Goal: Transaction & Acquisition: Purchase product/service

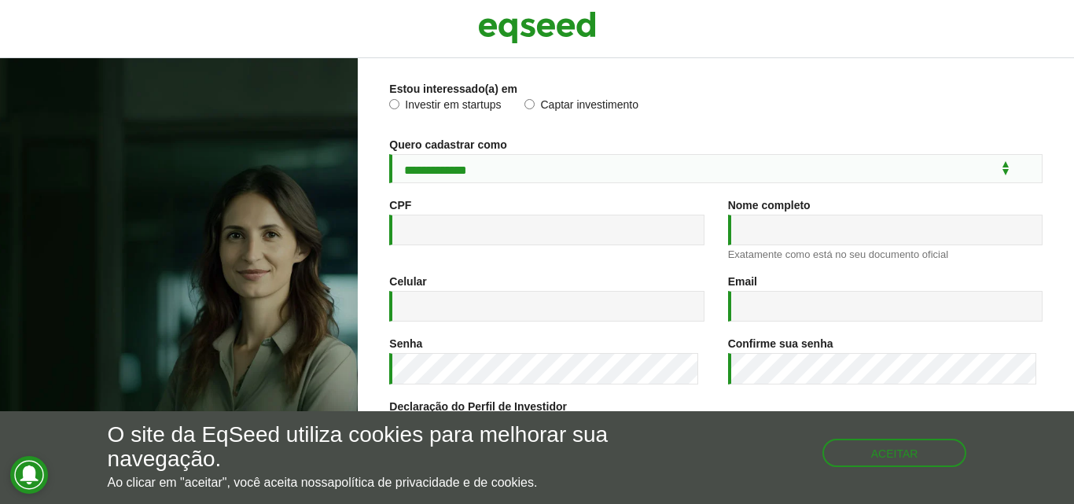
scroll to position [296, 0]
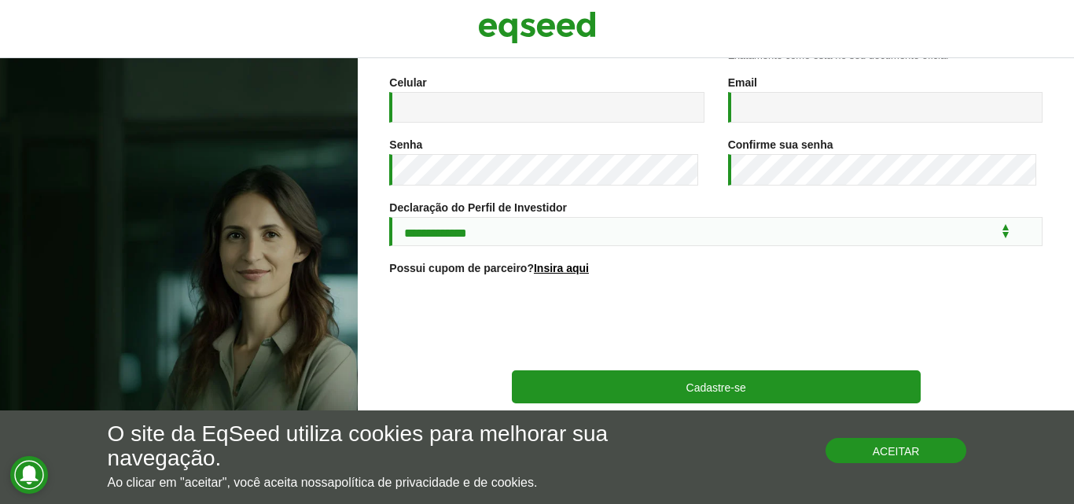
click at [899, 448] on button "Aceitar" at bounding box center [897, 450] width 142 height 25
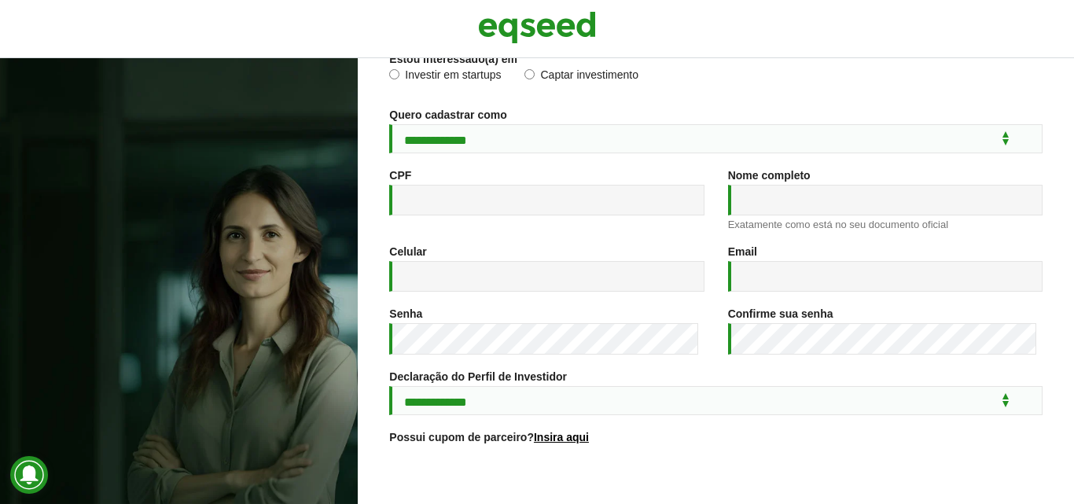
scroll to position [0, 0]
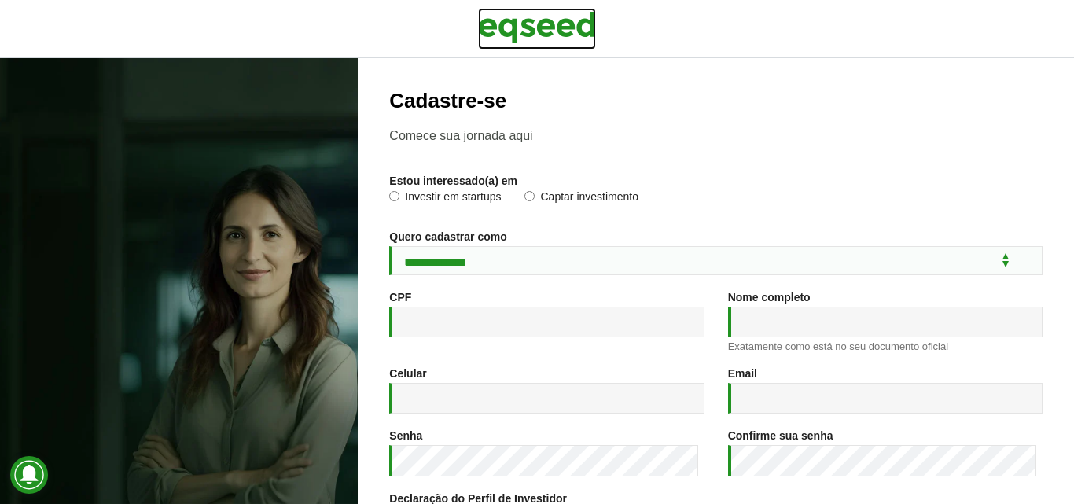
click at [533, 35] on img at bounding box center [537, 27] width 118 height 39
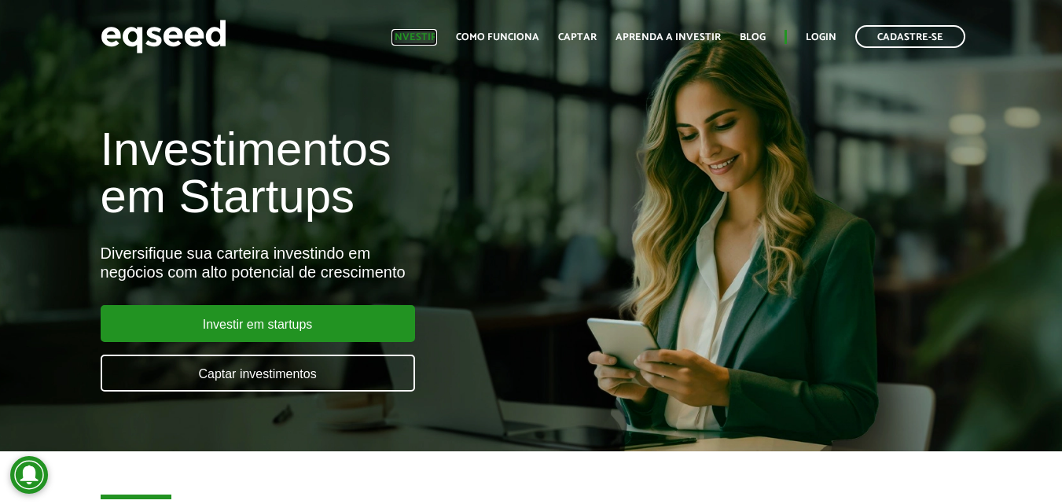
click at [415, 32] on link "Investir" at bounding box center [415, 37] width 46 height 10
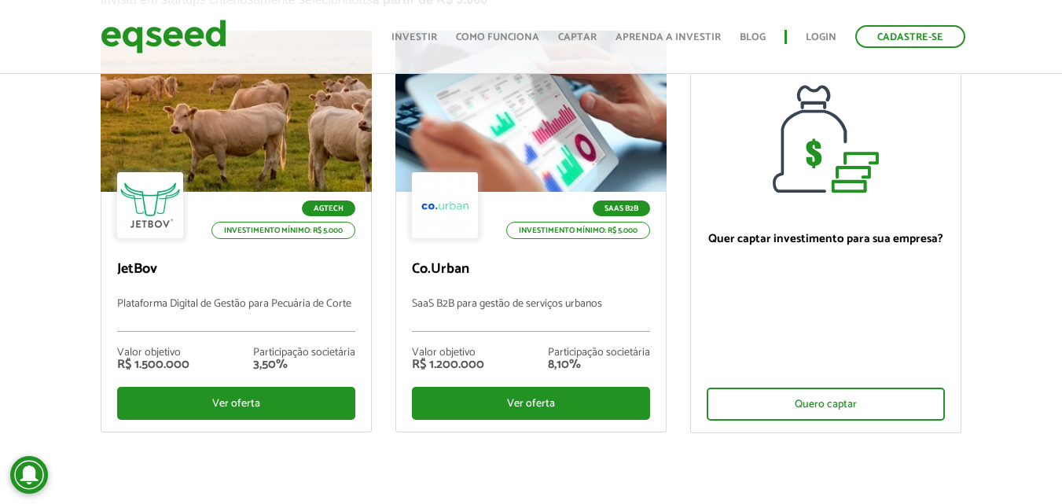
scroll to position [79, 0]
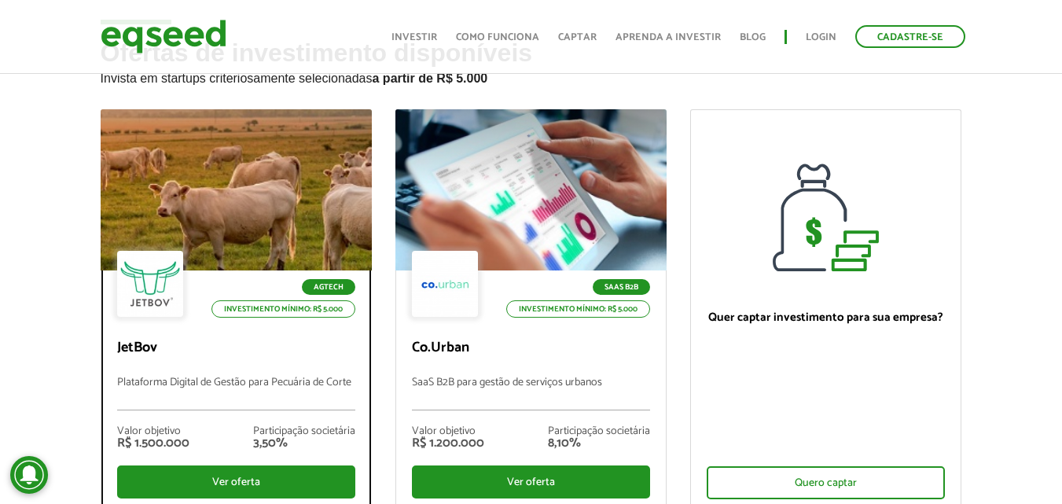
click at [243, 176] on div at bounding box center [235, 190] width 325 height 193
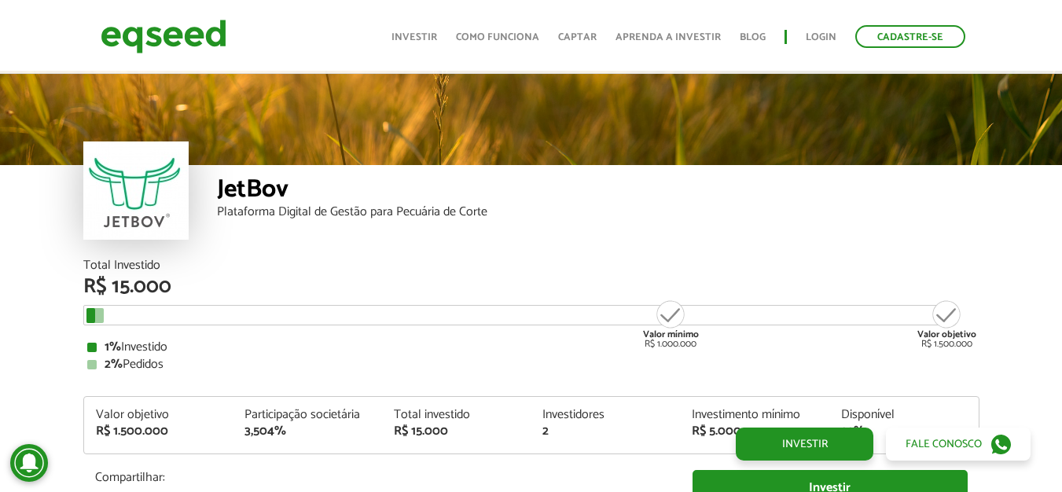
scroll to position [1845, 0]
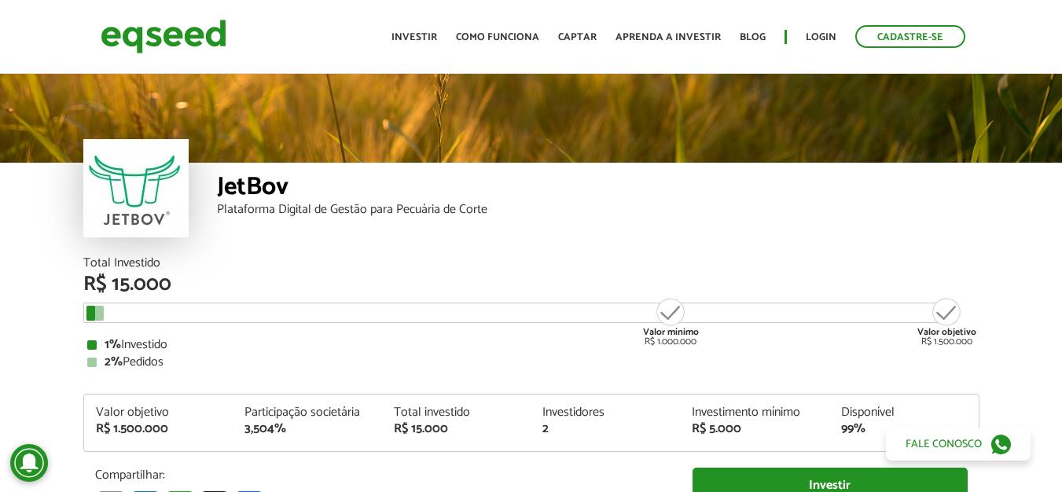
scroll to position [0, 0]
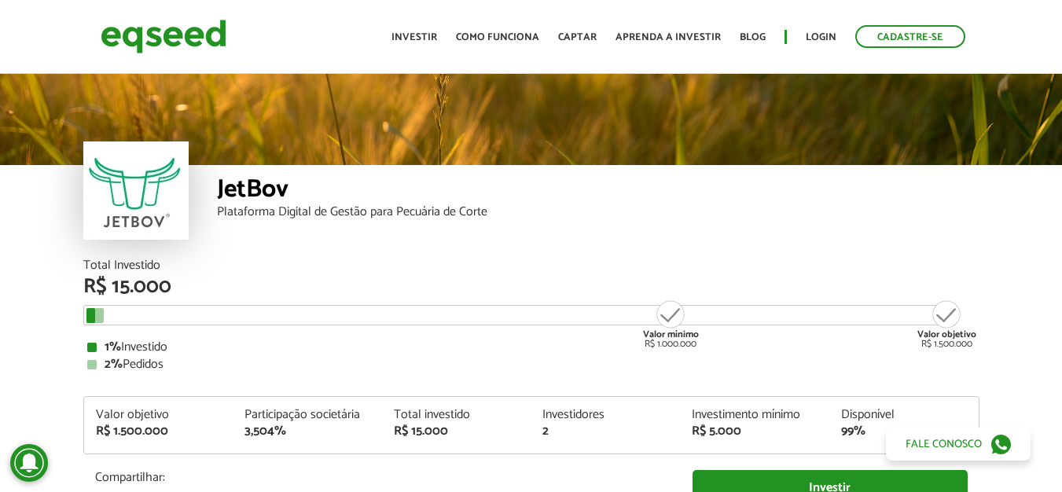
click at [127, 212] on div at bounding box center [135, 191] width 105 height 98
click at [424, 37] on link "Investir" at bounding box center [415, 37] width 46 height 10
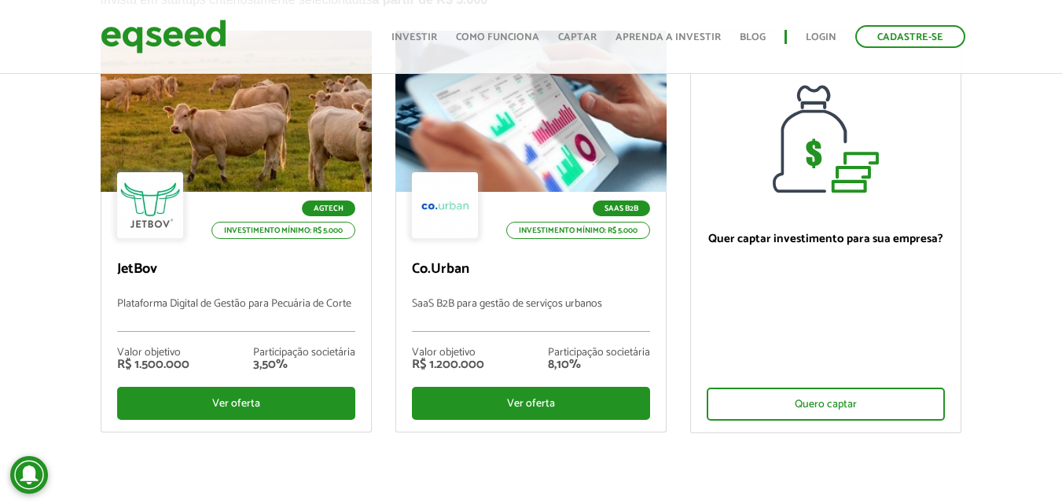
scroll to position [79, 0]
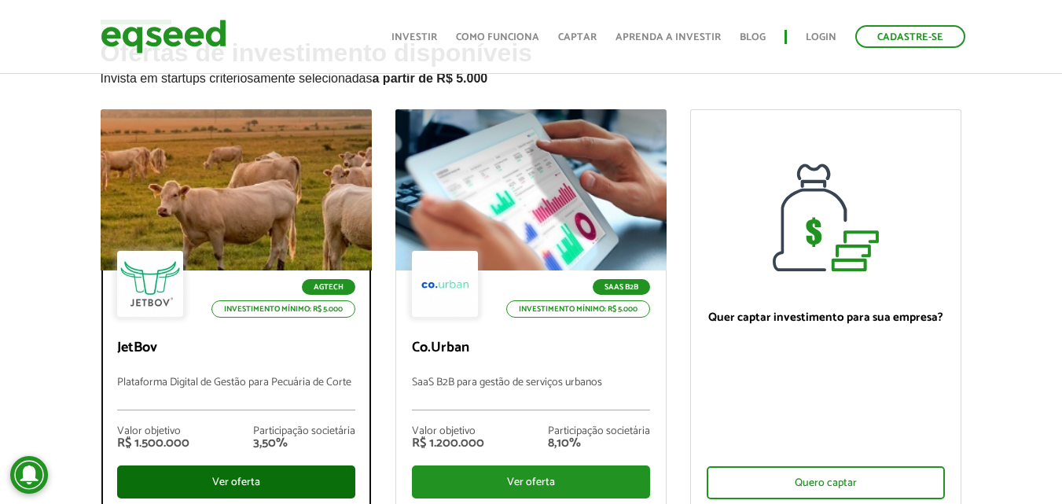
click at [236, 476] on div "Ver oferta" at bounding box center [236, 481] width 238 height 33
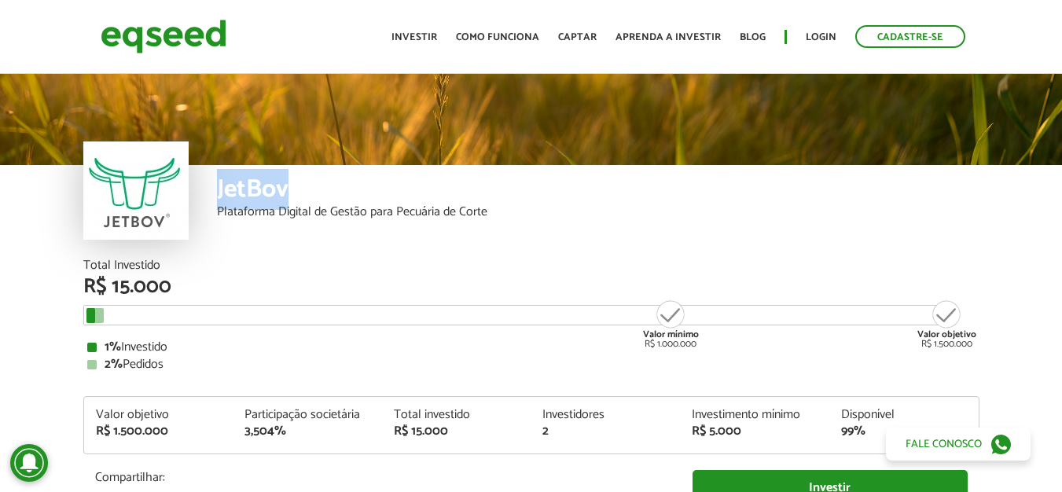
drag, startPoint x: 215, startPoint y: 185, endPoint x: 272, endPoint y: 192, distance: 57.0
click at [305, 198] on div "JetBov Plataforma Digital de Gestão para Pecuária de Corte" at bounding box center [531, 212] width 896 height 94
copy div "JetBov"
click at [565, 259] on div "Total Investido" at bounding box center [531, 265] width 896 height 13
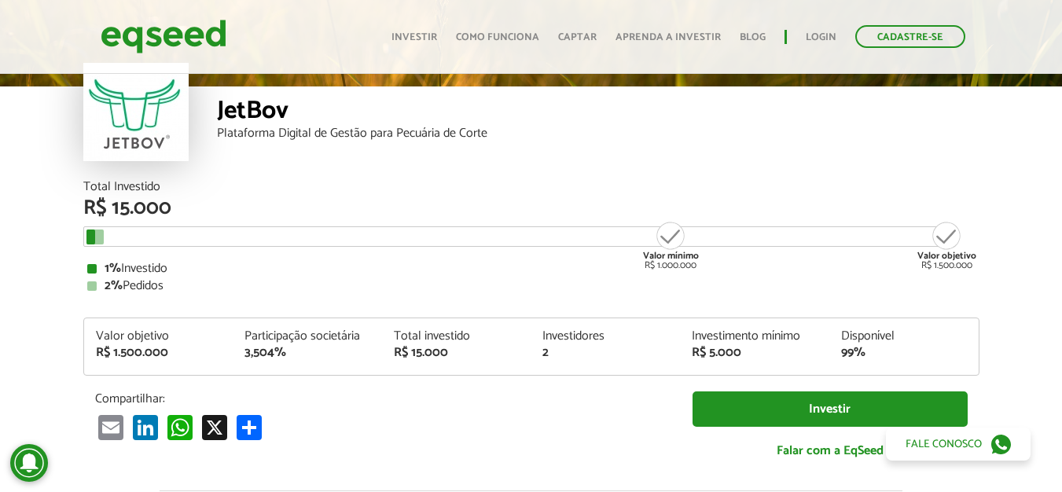
scroll to position [157, 0]
